Goal: Navigation & Orientation: Find specific page/section

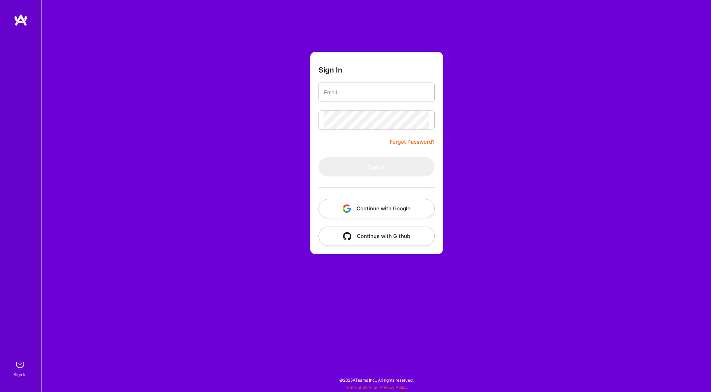
click at [420, 205] on button "Continue with Google" at bounding box center [376, 208] width 116 height 19
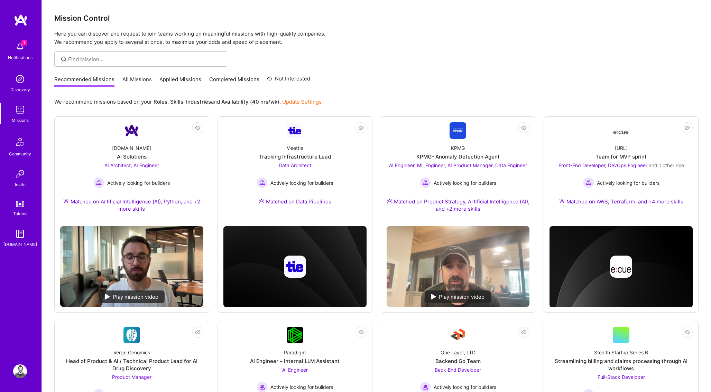
click at [429, 59] on div at bounding box center [376, 59] width 669 height 15
